Goal: Task Accomplishment & Management: Manage account settings

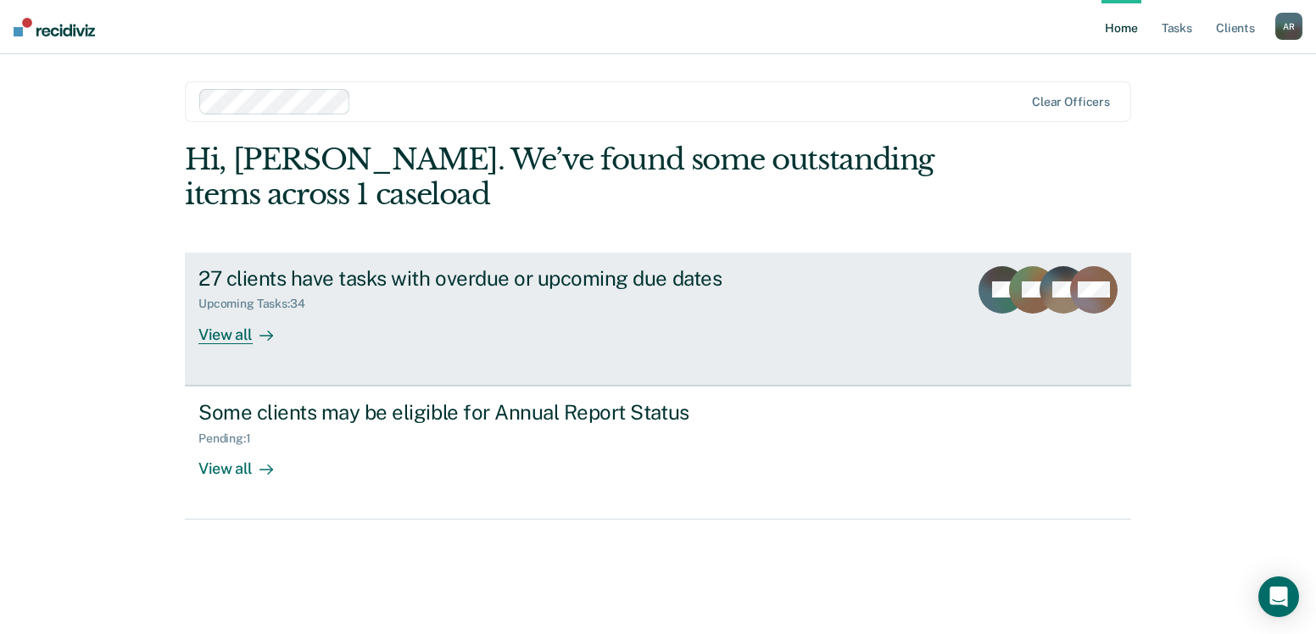
click at [649, 287] on div "27 clients have tasks with overdue or upcoming due dates" at bounding box center [495, 278] width 595 height 25
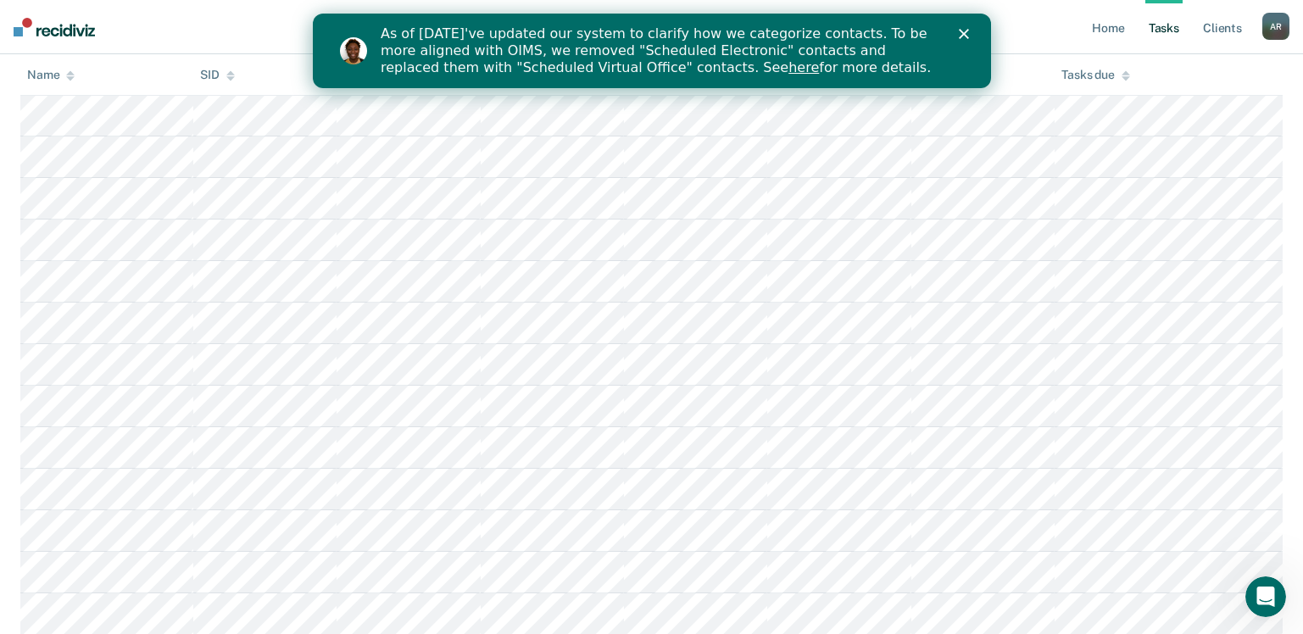
scroll to position [509, 0]
